Goal: Information Seeking & Learning: Check status

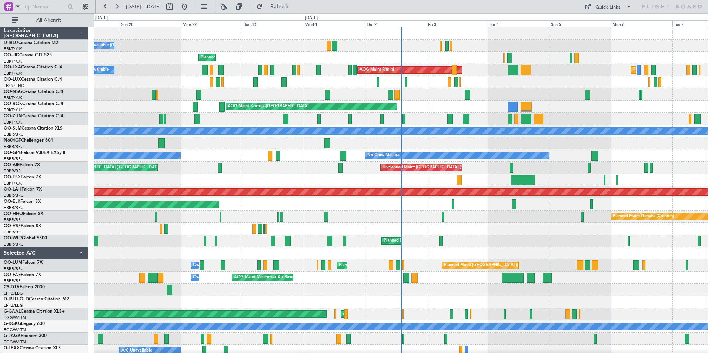
click at [177, 276] on div "A/C Unavailable [GEOGRAPHIC_DATA]-[GEOGRAPHIC_DATA] [GEOGRAPHIC_DATA] ([GEOGRAP…" at bounding box center [401, 259] width 614 height 465
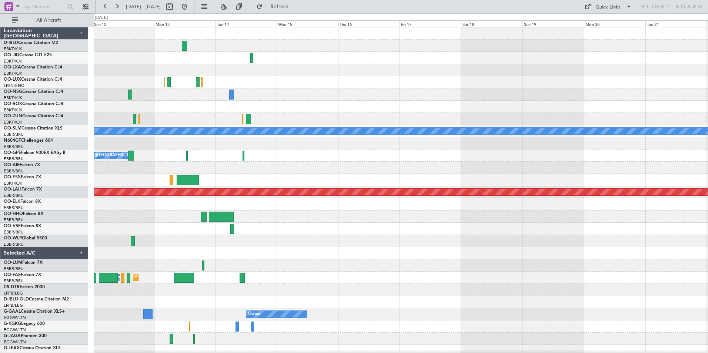
click at [61, 274] on div "A/C Unavailable [GEOGRAPHIC_DATA] No Crew [GEOGRAPHIC_DATA] (Brussels National)…" at bounding box center [354, 183] width 708 height 340
click at [168, 264] on div "Planned Maint [GEOGRAPHIC_DATA] ([GEOGRAPHIC_DATA] National)" at bounding box center [401, 266] width 614 height 12
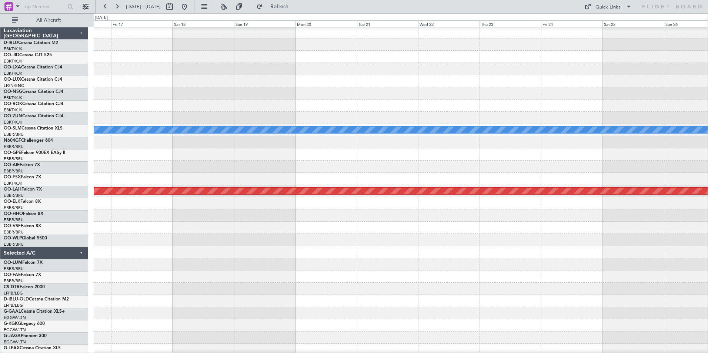
scroll to position [1, 0]
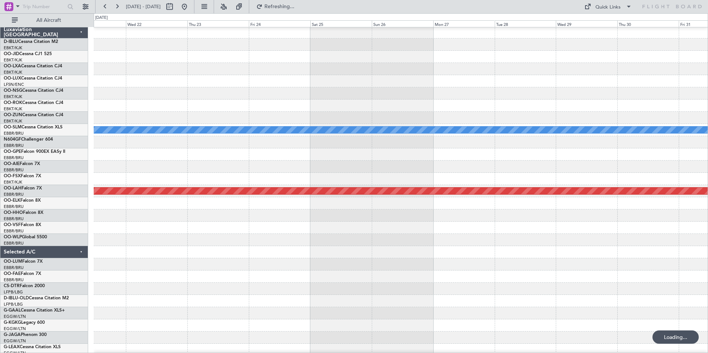
click at [238, 284] on div "A/C Unavailable [GEOGRAPHIC_DATA] Planned [GEOGRAPHIC_DATA][PERSON_NAME]-[GEOGR…" at bounding box center [401, 258] width 614 height 465
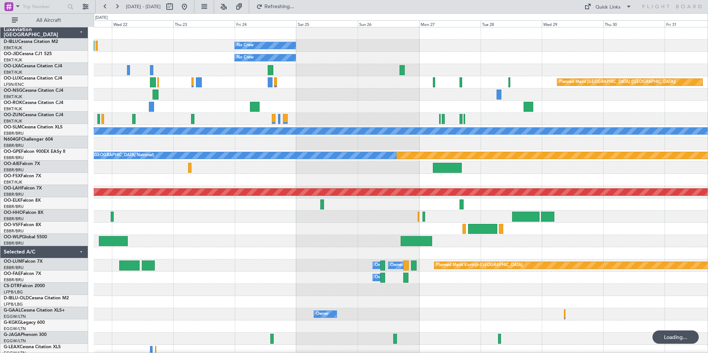
scroll to position [0, 0]
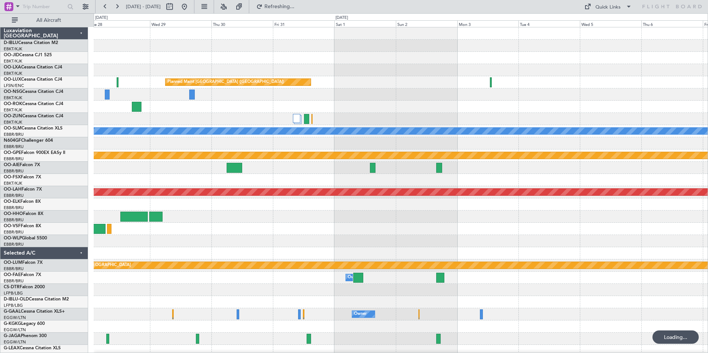
click at [166, 315] on div "Planned Maint [GEOGRAPHIC_DATA] ([GEOGRAPHIC_DATA]) A/C Unavailable [GEOGRAPHIC…" at bounding box center [401, 259] width 614 height 465
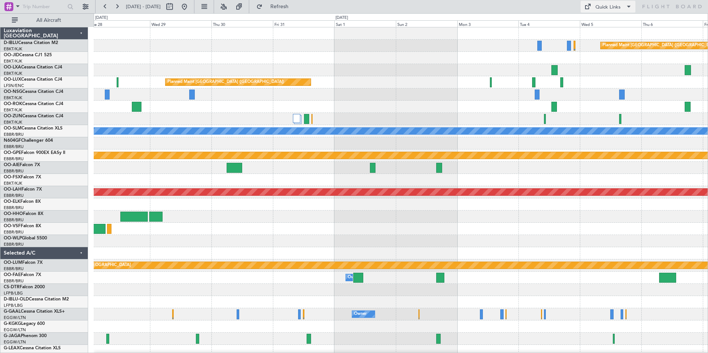
click at [599, 9] on div "Quick Links" at bounding box center [608, 7] width 25 height 7
click at [605, 23] on button "Trip Builder" at bounding box center [609, 25] width 56 height 18
click at [616, 6] on div "Quick Links" at bounding box center [608, 7] width 25 height 7
click at [611, 21] on button "Trip Builder" at bounding box center [609, 25] width 56 height 18
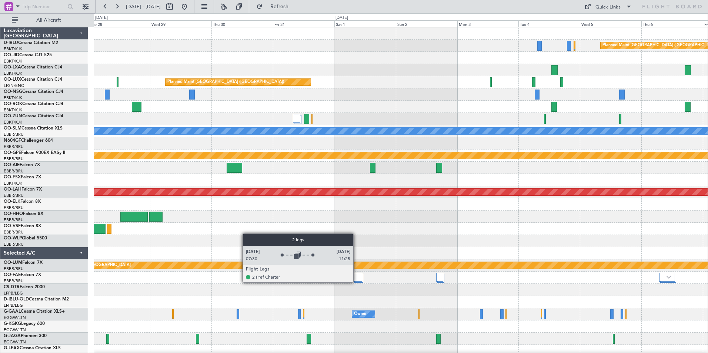
click at [357, 282] on div at bounding box center [359, 278] width 9 height 9
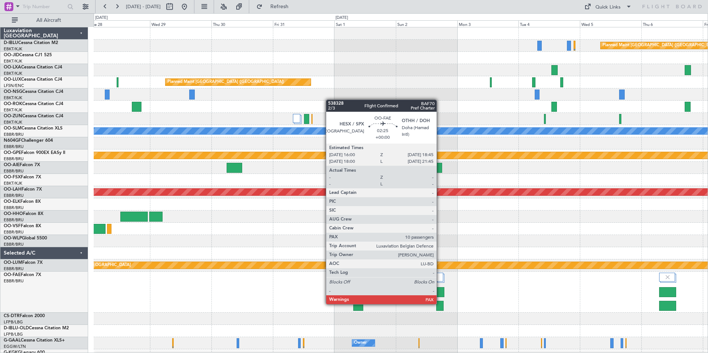
click at [440, 305] on div at bounding box center [440, 306] width 7 height 10
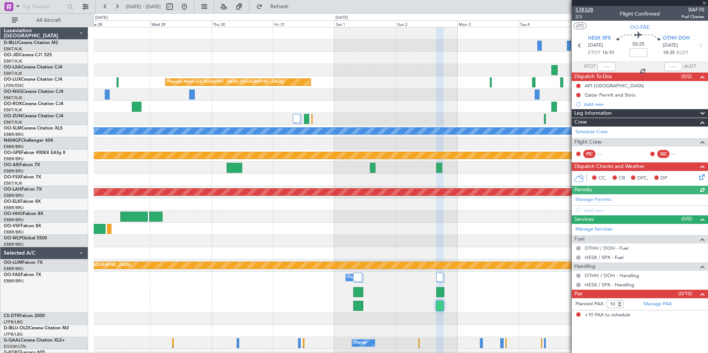
click at [591, 10] on span "538328" at bounding box center [585, 10] width 18 height 8
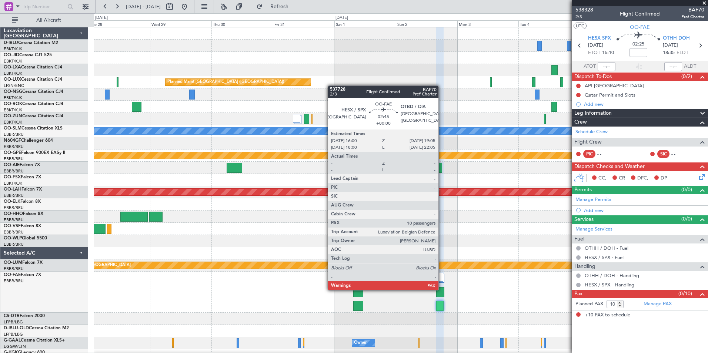
click at [442, 291] on div at bounding box center [441, 293] width 8 height 10
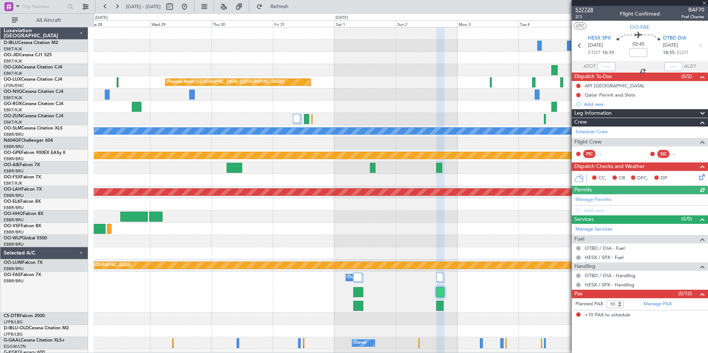
click at [582, 10] on span "537728" at bounding box center [585, 10] width 18 height 8
click at [190, 7] on button at bounding box center [185, 7] width 12 height 12
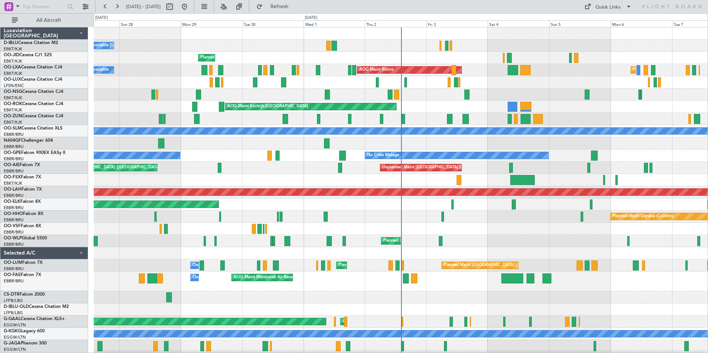
click at [173, 306] on div "A/C Unavailable [GEOGRAPHIC_DATA]-[GEOGRAPHIC_DATA] A/C Unavailable [GEOGRAPHIC…" at bounding box center [401, 263] width 614 height 472
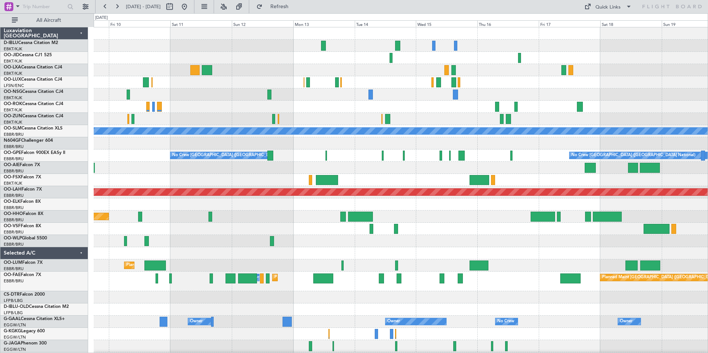
click at [126, 294] on div "A/C Unavailable [GEOGRAPHIC_DATA] No Crew [GEOGRAPHIC_DATA] (Brussels National)…" at bounding box center [401, 263] width 614 height 472
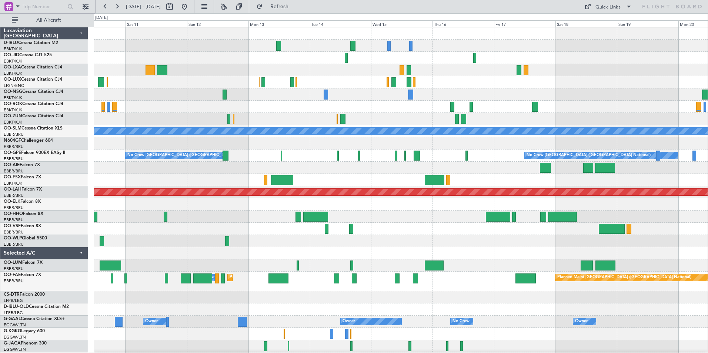
click at [173, 296] on div "A/C Unavailable [GEOGRAPHIC_DATA] No Crew [GEOGRAPHIC_DATA] (Brussels National)…" at bounding box center [401, 263] width 614 height 472
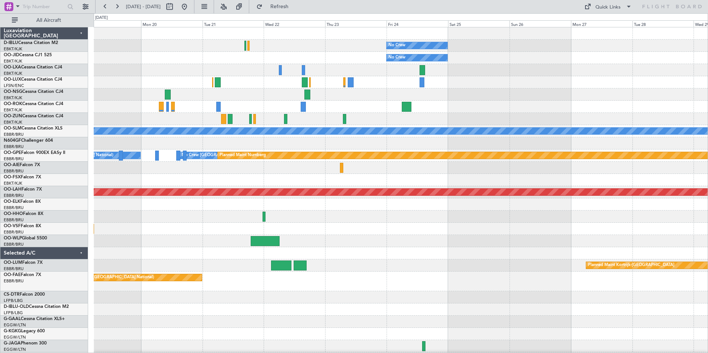
click at [124, 305] on div "No Crew No Crew Planned Maint [GEOGRAPHIC_DATA] ([GEOGRAPHIC_DATA]) A/C Unavail…" at bounding box center [401, 263] width 614 height 472
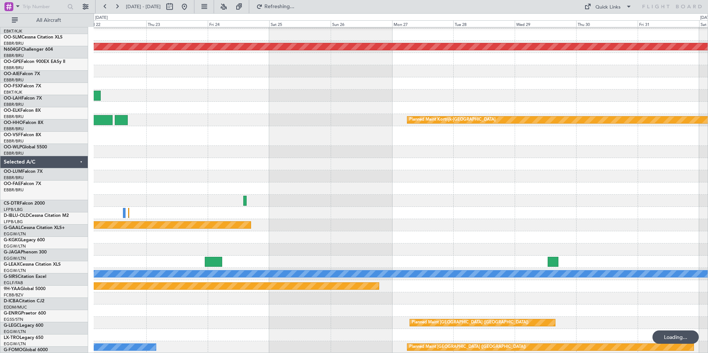
scroll to position [146, 0]
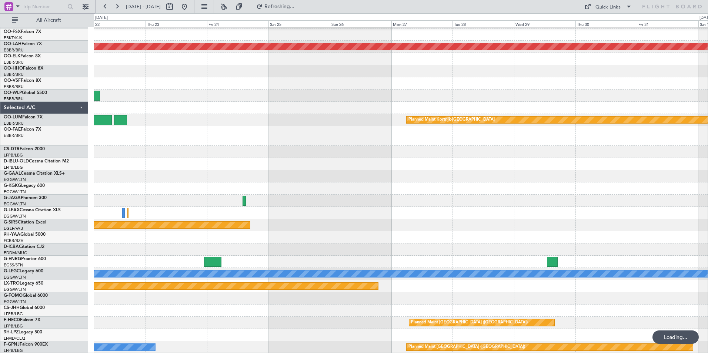
click at [389, 214] on div "Planned Maint [PERSON_NAME]-[GEOGRAPHIC_DATA][PERSON_NAME] ([GEOGRAPHIC_DATA][P…" at bounding box center [401, 118] width 614 height 472
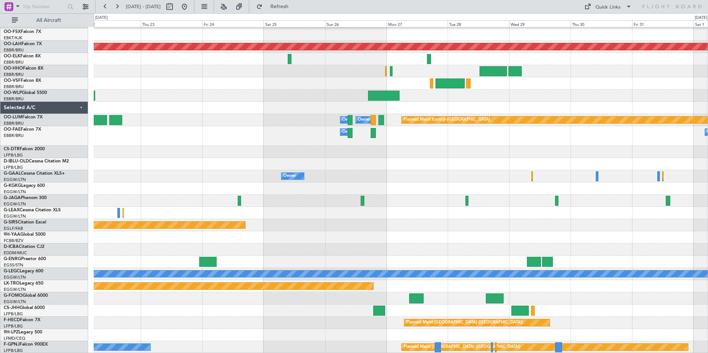
click at [666, 209] on div "Planned Maint [PERSON_NAME]-[GEOGRAPHIC_DATA][PERSON_NAME] ([GEOGRAPHIC_DATA][P…" at bounding box center [401, 118] width 614 height 472
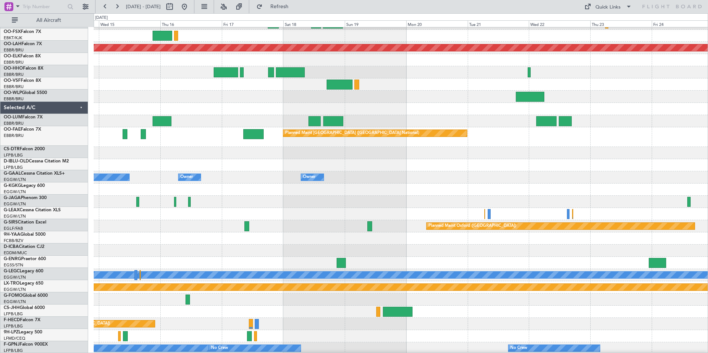
scroll to position [145, 0]
click at [591, 188] on div at bounding box center [401, 190] width 614 height 12
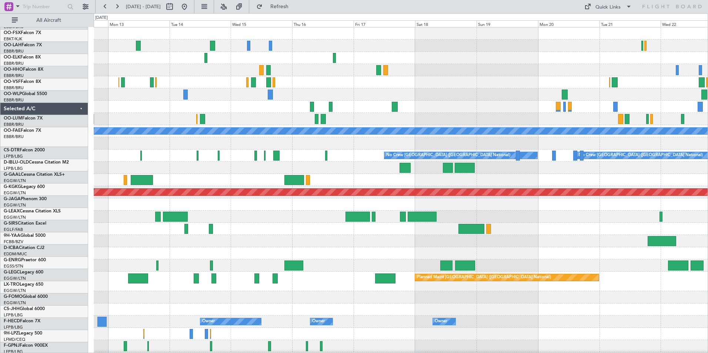
scroll to position [0, 0]
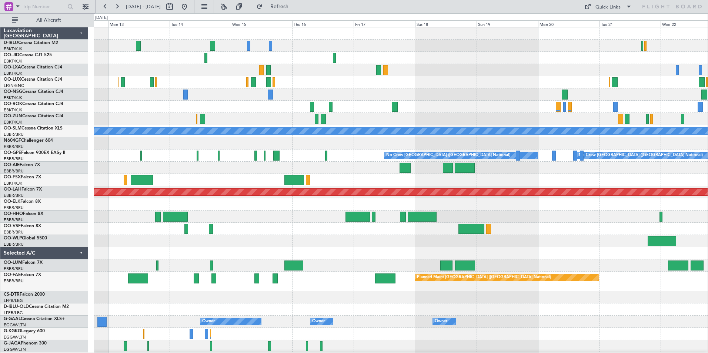
click at [427, 353] on html "[DATE] - [DATE] Refresh Quick Links All Aircraft No Crew No Crew A/C Unavailabl…" at bounding box center [354, 176] width 708 height 353
click at [588, 239] on div "No Crew No Crew A/C Unavailable [GEOGRAPHIC_DATA] Planned Maint Nurnberg No Cre…" at bounding box center [401, 281] width 614 height 509
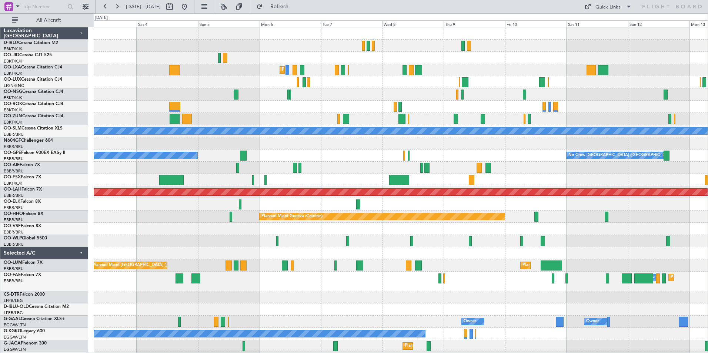
click at [553, 247] on div at bounding box center [401, 241] width 614 height 12
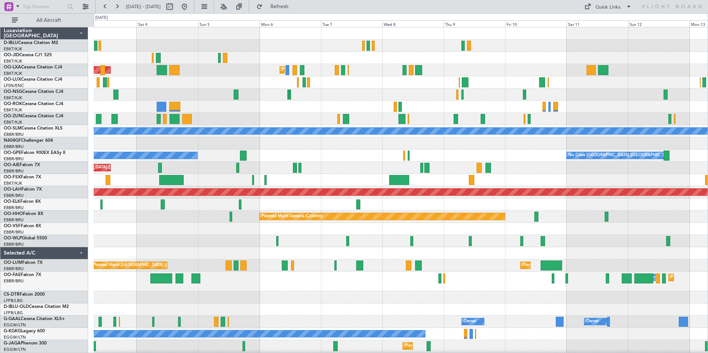
click at [369, 294] on div at bounding box center [401, 298] width 614 height 12
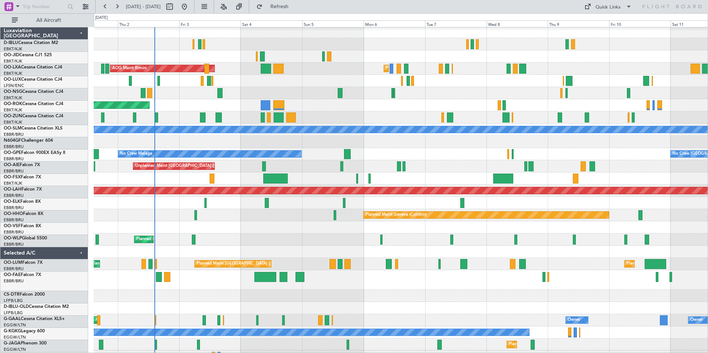
scroll to position [1, 0]
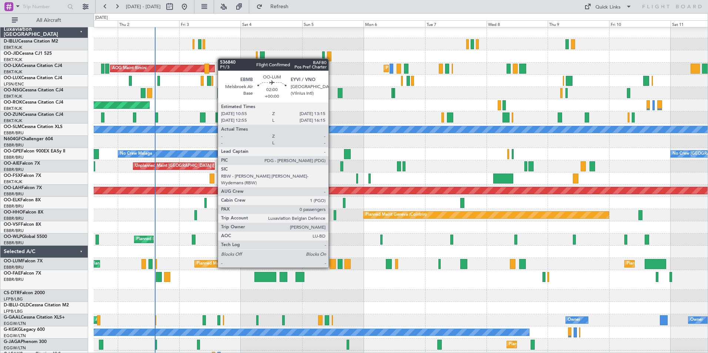
click at [332, 267] on div at bounding box center [333, 264] width 6 height 10
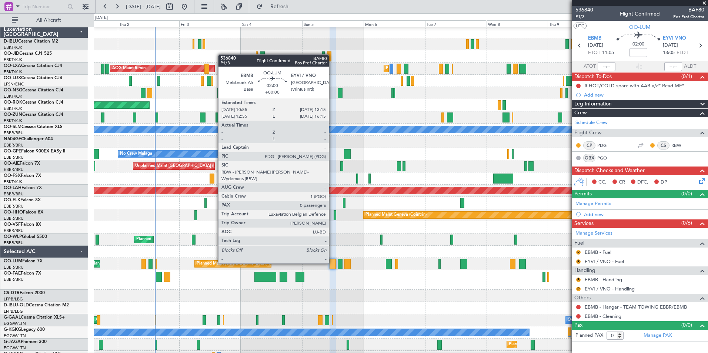
click at [332, 263] on div at bounding box center [333, 264] width 6 height 10
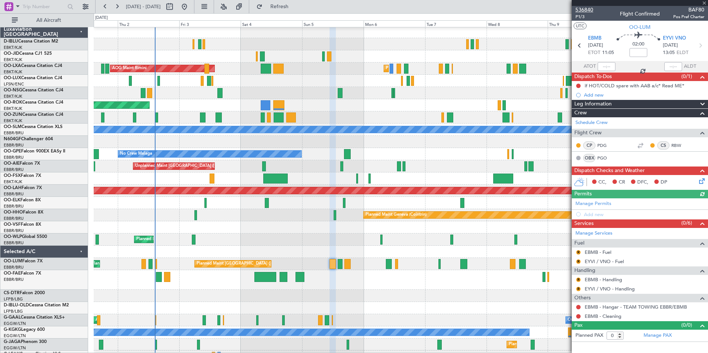
click at [587, 10] on span "536840" at bounding box center [585, 10] width 18 height 8
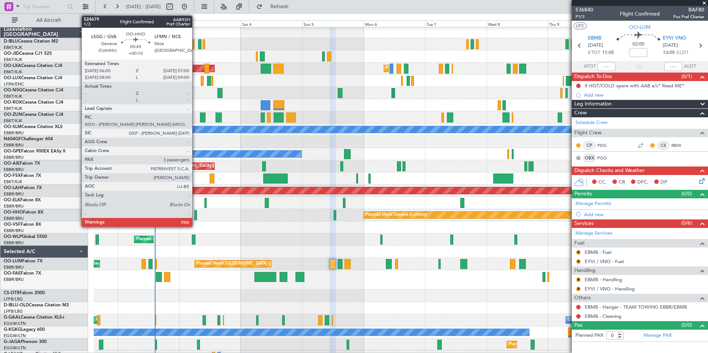
click at [196, 217] on div at bounding box center [196, 215] width 3 height 10
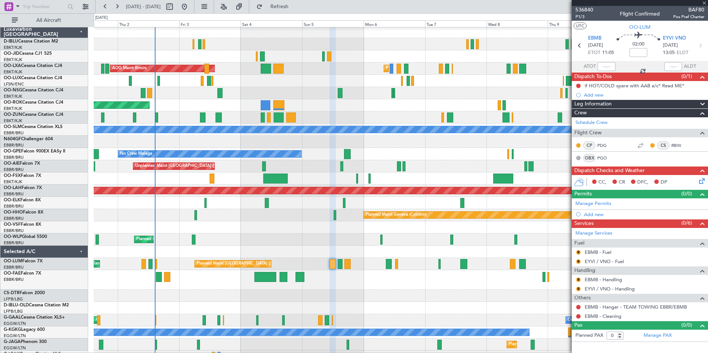
type input "+00:10"
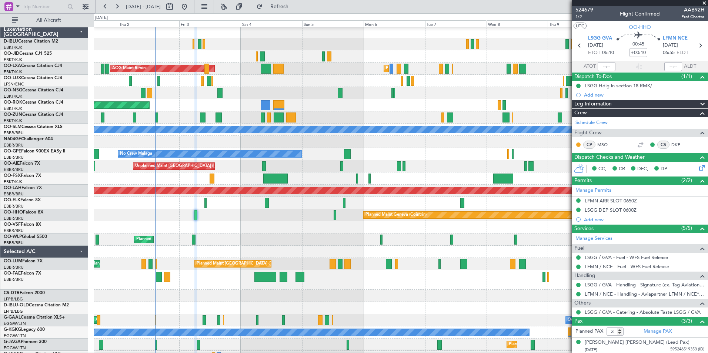
click at [246, 277] on div "Planned Maint Kortrijk-[GEOGRAPHIC_DATA] AOG Maint [GEOGRAPHIC_DATA] Planned Ma…" at bounding box center [401, 262] width 614 height 472
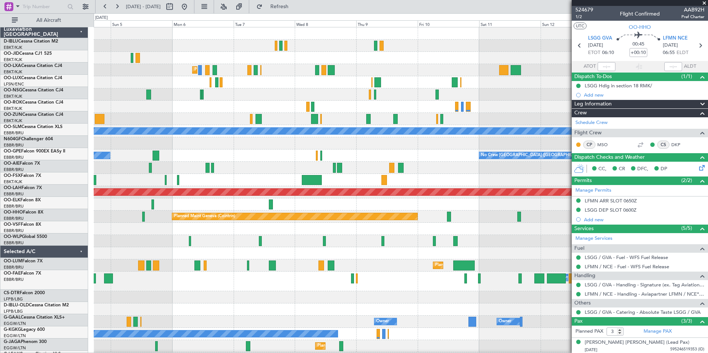
scroll to position [0, 0]
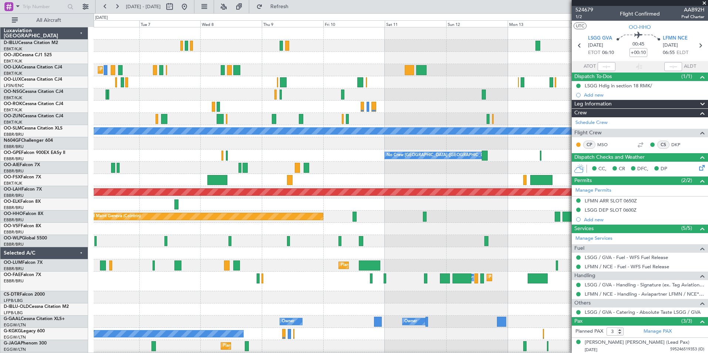
click at [260, 258] on div at bounding box center [401, 254] width 614 height 12
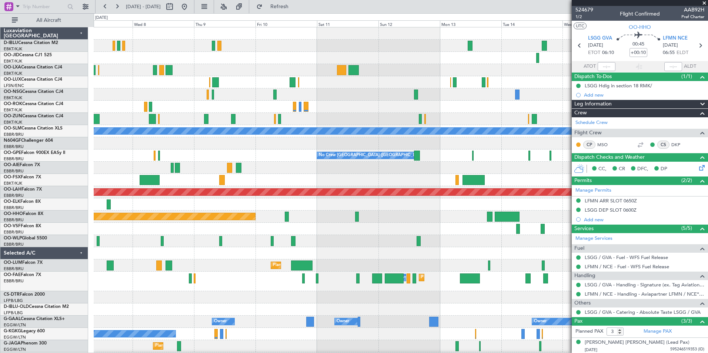
click at [161, 265] on div "Planned Maint Kortrijk-[GEOGRAPHIC_DATA] A/C Unavailable [GEOGRAPHIC_DATA] No C…" at bounding box center [401, 263] width 614 height 472
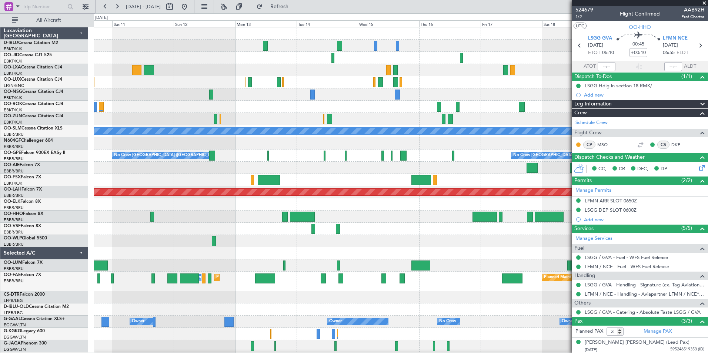
click at [388, 234] on div at bounding box center [401, 229] width 614 height 12
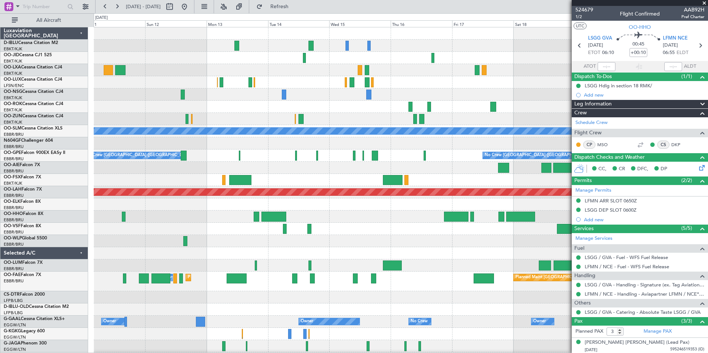
click at [705, 3] on span at bounding box center [704, 3] width 7 height 7
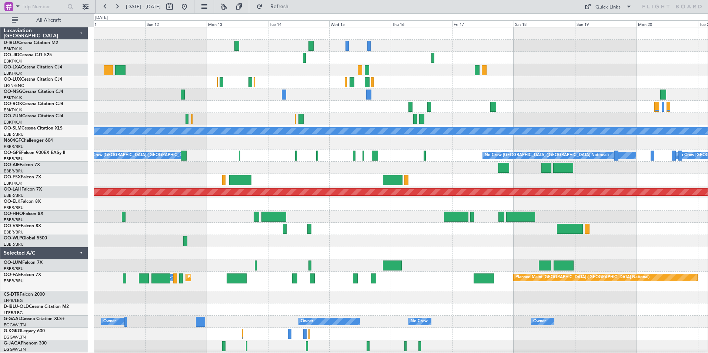
type input "0"
click at [617, 7] on div "Quick Links" at bounding box center [608, 7] width 25 height 7
click at [616, 16] on button "Trip Builder" at bounding box center [609, 25] width 56 height 18
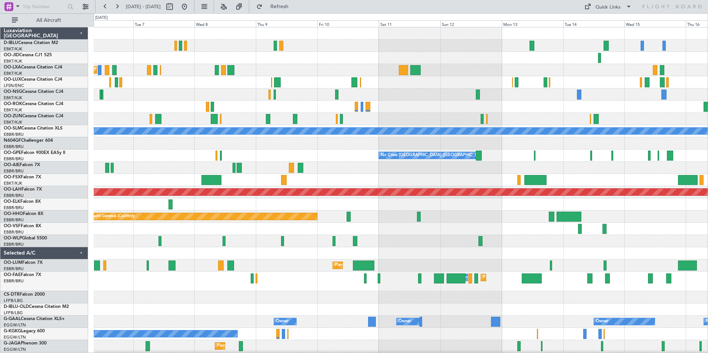
click at [605, 90] on div "Planned Maint Kortrijk-[GEOGRAPHIC_DATA] A/C Unavailable [GEOGRAPHIC_DATA] No C…" at bounding box center [401, 281] width 614 height 509
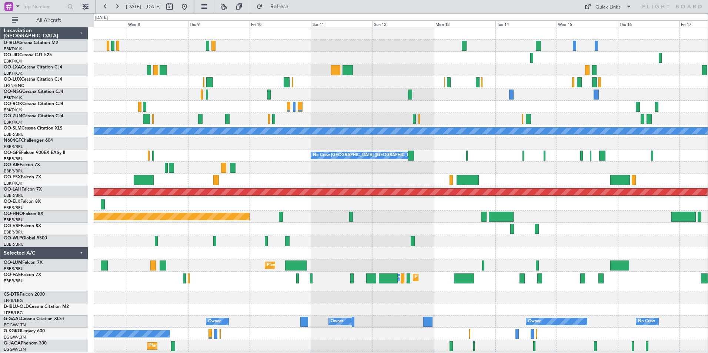
click at [394, 66] on div "Planned Maint Kortrijk-[GEOGRAPHIC_DATA] A/C Unavailable [GEOGRAPHIC_DATA] No C…" at bounding box center [401, 275] width 614 height 497
click at [349, 99] on div "Planned Maint Kortrijk-[GEOGRAPHIC_DATA] A/C Unavailable [GEOGRAPHIC_DATA] No C…" at bounding box center [401, 281] width 614 height 509
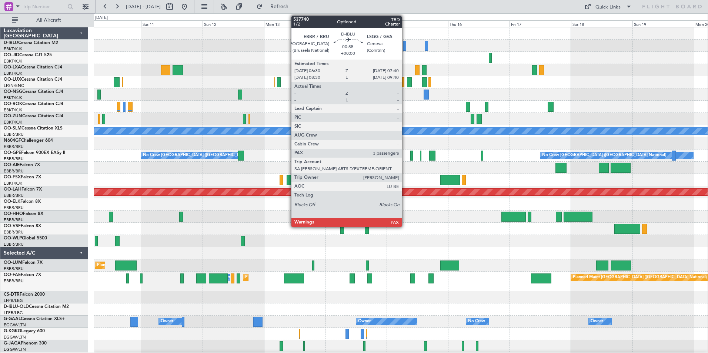
click at [405, 47] on div at bounding box center [404, 46] width 3 height 10
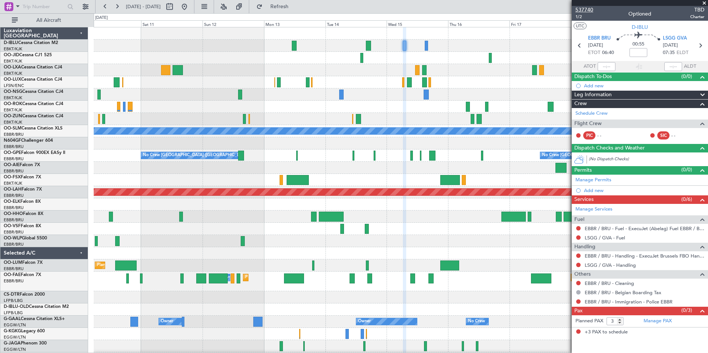
click at [585, 9] on span "537740" at bounding box center [585, 10] width 18 height 8
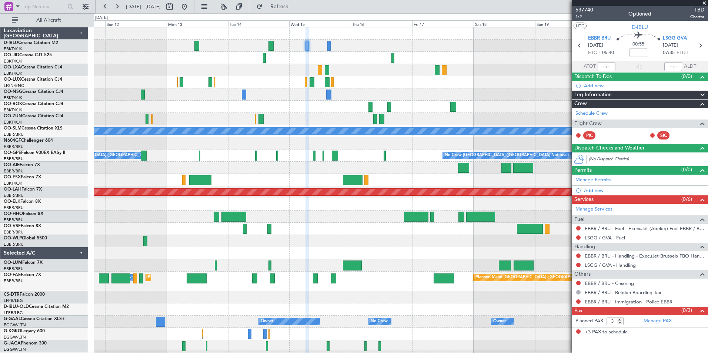
click at [259, 85] on div "No Crew No Crew A/C Unavailable [GEOGRAPHIC_DATA] No Crew [GEOGRAPHIC_DATA] (Br…" at bounding box center [401, 281] width 614 height 509
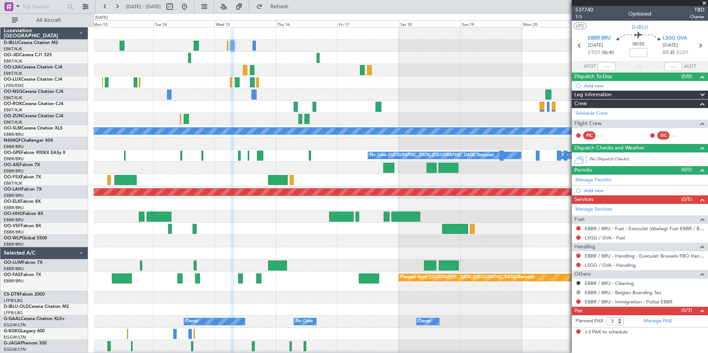
click at [322, 90] on div "No Crew No Crew A/C Unavailable [GEOGRAPHIC_DATA] No Crew [GEOGRAPHIC_DATA] (Br…" at bounding box center [401, 281] width 614 height 509
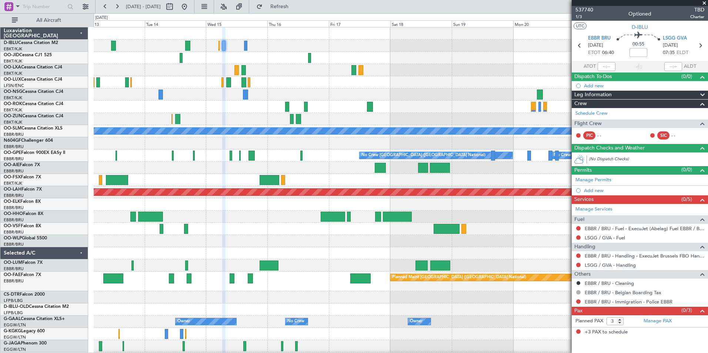
click at [225, 49] on div "No Crew" at bounding box center [401, 46] width 614 height 12
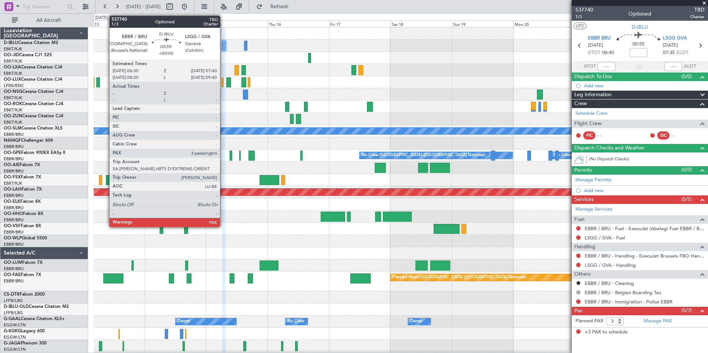
click at [223, 49] on div at bounding box center [223, 46] width 3 height 10
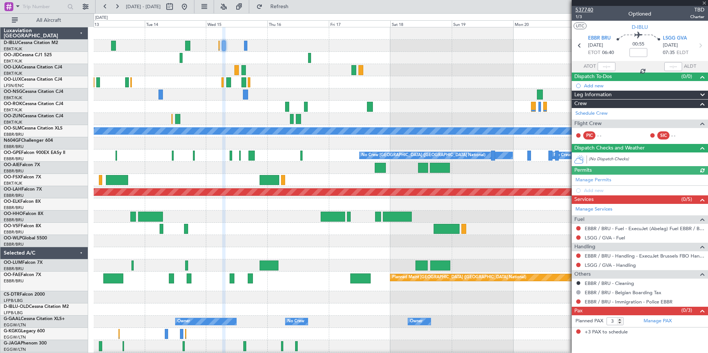
click at [588, 11] on span "537740" at bounding box center [585, 10] width 18 height 8
click at [29, 43] on link "D-IBLU Cessna Citation M2" at bounding box center [31, 43] width 54 height 4
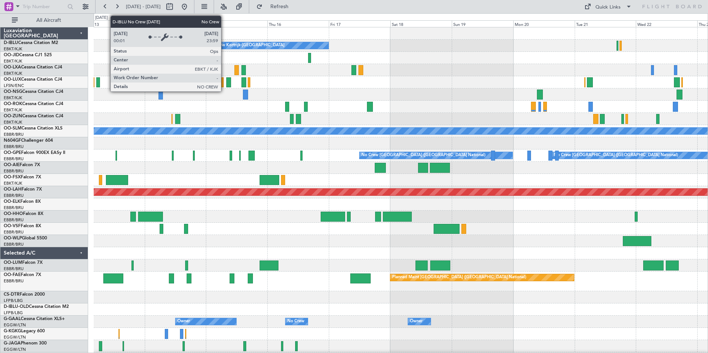
click at [225, 44] on div "No Crew Kortrijk-[GEOGRAPHIC_DATA]" at bounding box center [246, 45] width 76 height 11
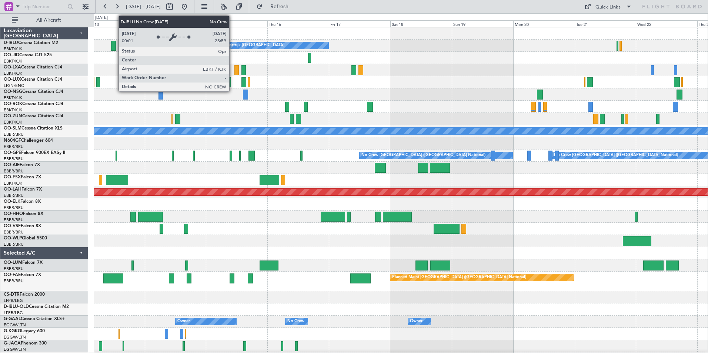
click at [233, 44] on div "No Crew Kortrijk-[GEOGRAPHIC_DATA]" at bounding box center [246, 45] width 76 height 11
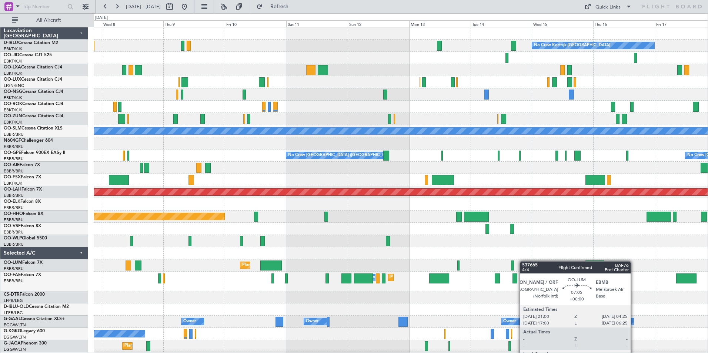
click at [540, 262] on div "No Crew Kortrijk-[GEOGRAPHIC_DATA] Planned Maint [GEOGRAPHIC_DATA]-[GEOGRAPHIC_…" at bounding box center [401, 281] width 614 height 509
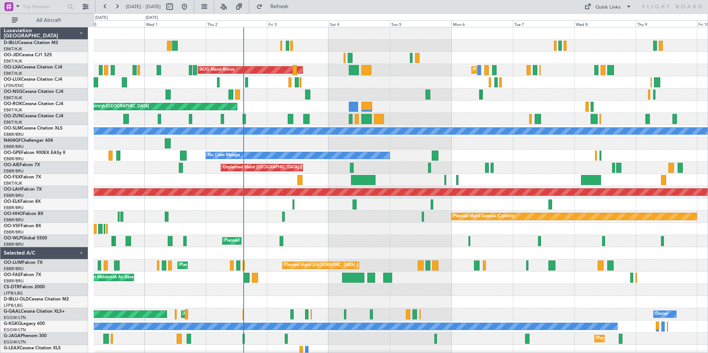
click at [358, 242] on div "A/C Unavailable Kortrijk-Wevelgem Planned Maint Kortrijk-Wevelgem Planned Maint…" at bounding box center [401, 259] width 614 height 465
